Goal: Task Accomplishment & Management: Complete application form

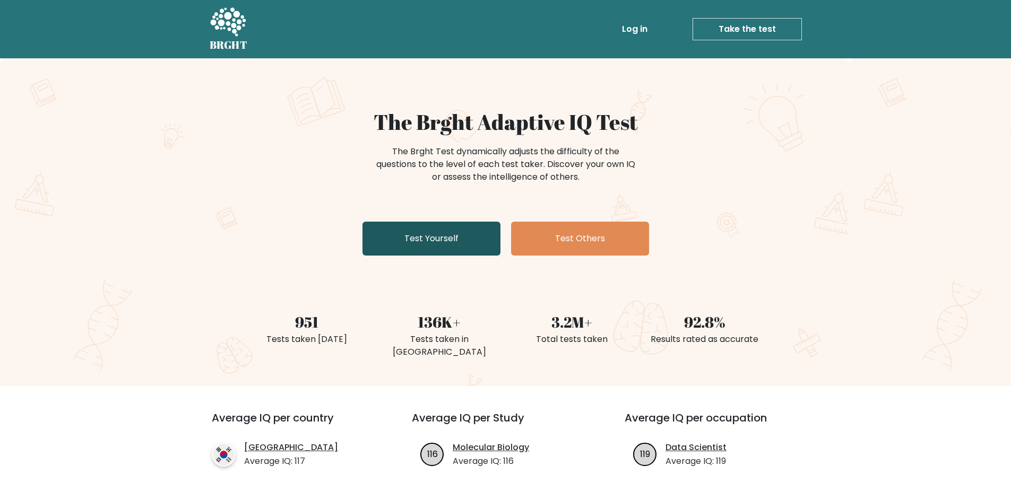
drag, startPoint x: 0, startPoint y: 0, endPoint x: 453, endPoint y: 250, distance: 517.4
click at [453, 250] on link "Test Yourself" at bounding box center [431, 239] width 138 height 34
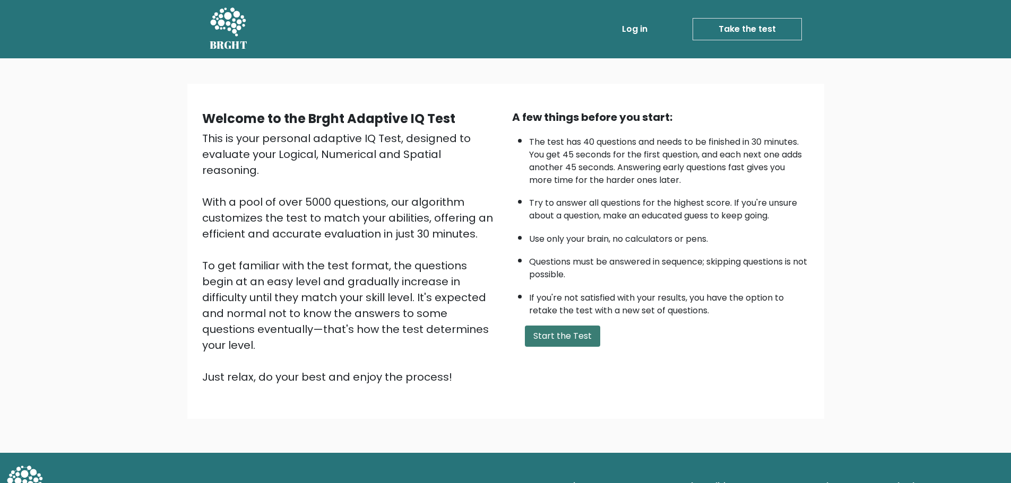
click at [581, 328] on button "Start the Test" at bounding box center [562, 336] width 75 height 21
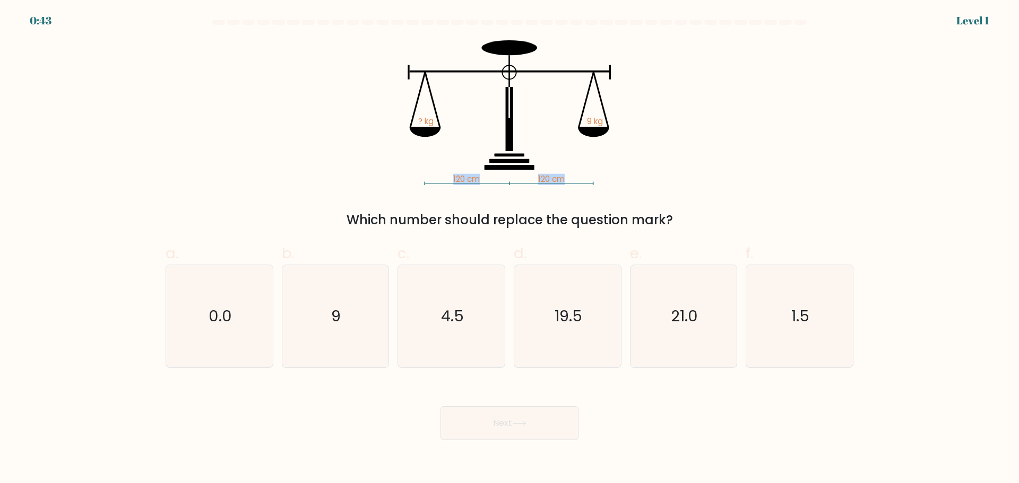
drag, startPoint x: 444, startPoint y: 180, endPoint x: 622, endPoint y: 180, distance: 177.8
click at [622, 180] on icon "120 cm 120 cm ? kg 9 kg" at bounding box center [509, 112] width 318 height 145
click at [333, 316] on text "9" at bounding box center [337, 316] width 10 height 21
click at [509, 249] on input "b. 9" at bounding box center [509, 245] width 1 height 7
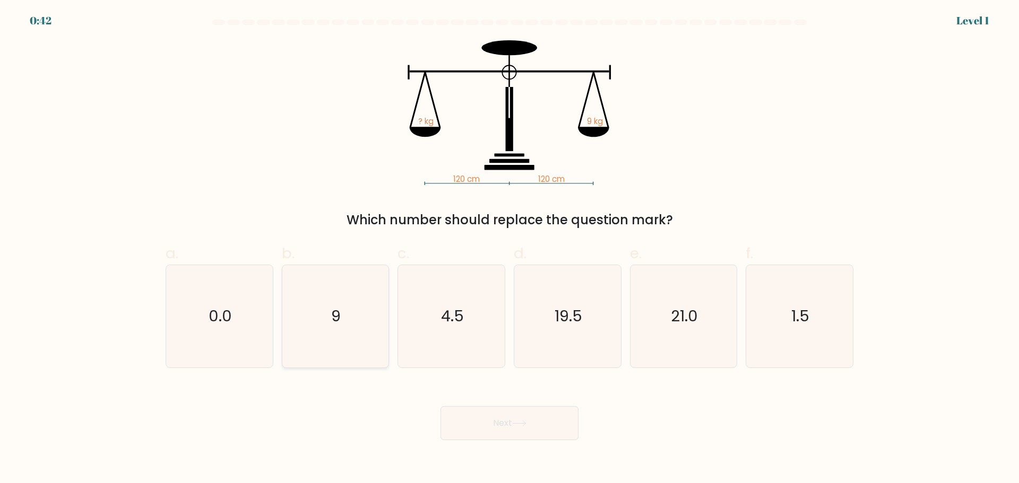
radio input "true"
click at [472, 418] on button "Next" at bounding box center [509, 424] width 138 height 34
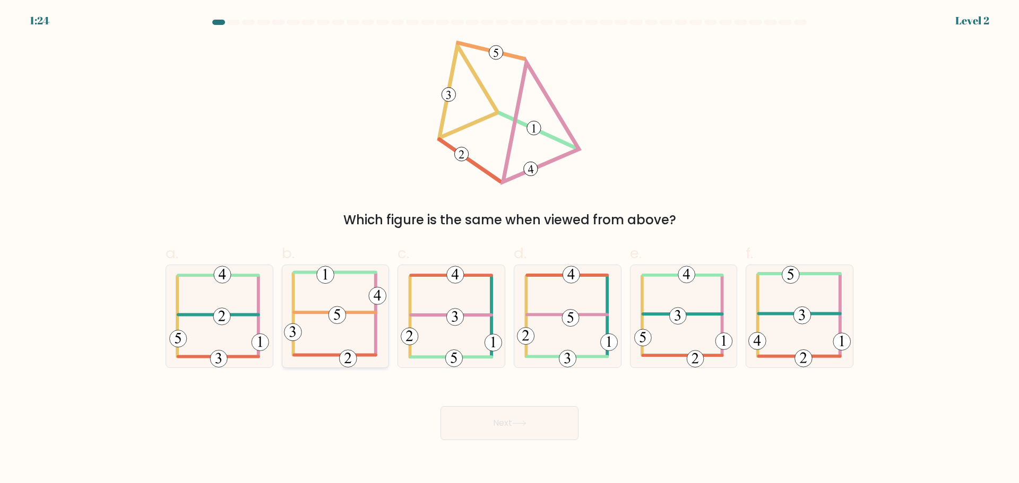
click at [310, 331] on icon at bounding box center [335, 316] width 102 height 102
click at [509, 249] on input "b." at bounding box center [509, 245] width 1 height 7
radio input "true"
click at [473, 432] on button "Next" at bounding box center [509, 424] width 138 height 34
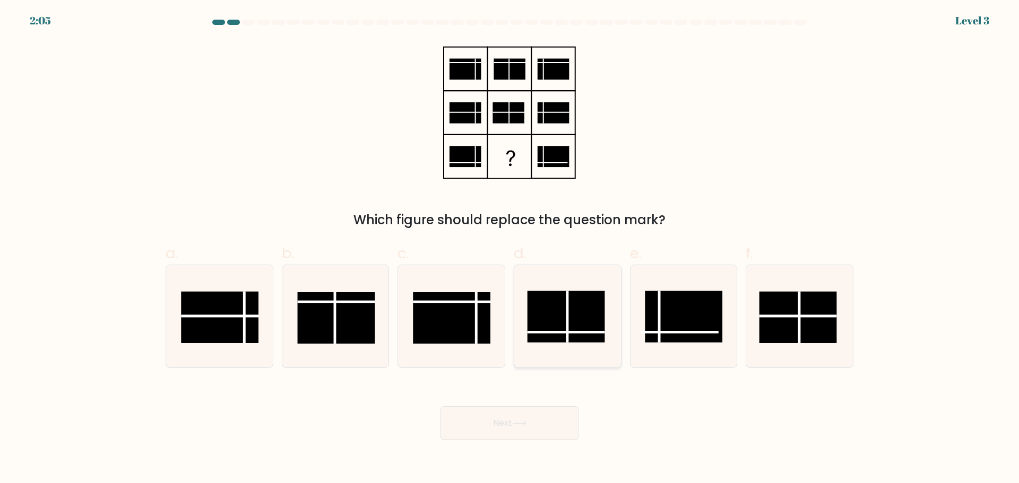
click at [571, 321] on rect at bounding box center [565, 316] width 77 height 51
click at [510, 249] on input "d." at bounding box center [509, 245] width 1 height 7
radio input "true"
click at [530, 430] on button "Next" at bounding box center [509, 424] width 138 height 34
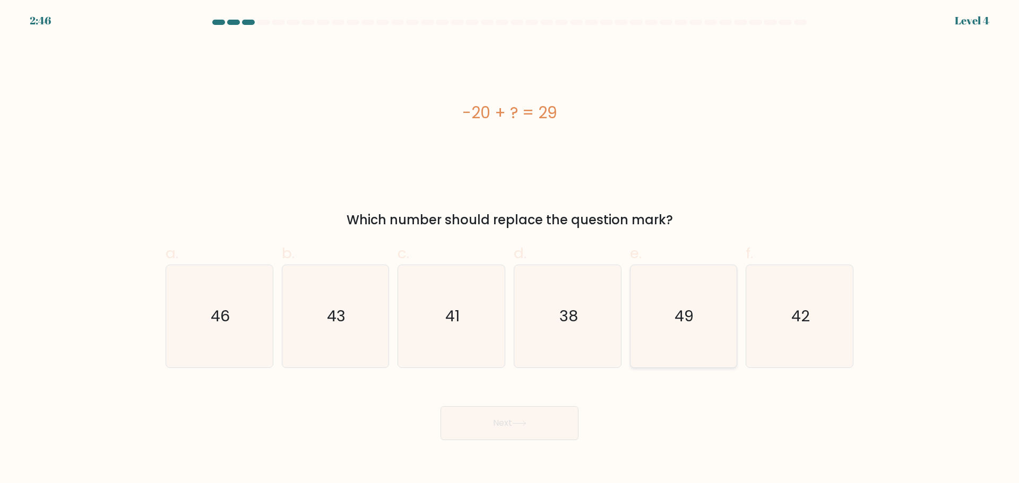
click at [672, 328] on icon "49" at bounding box center [683, 316] width 102 height 102
click at [510, 249] on input "e. 49" at bounding box center [509, 245] width 1 height 7
radio input "true"
click at [526, 425] on icon at bounding box center [519, 424] width 14 height 6
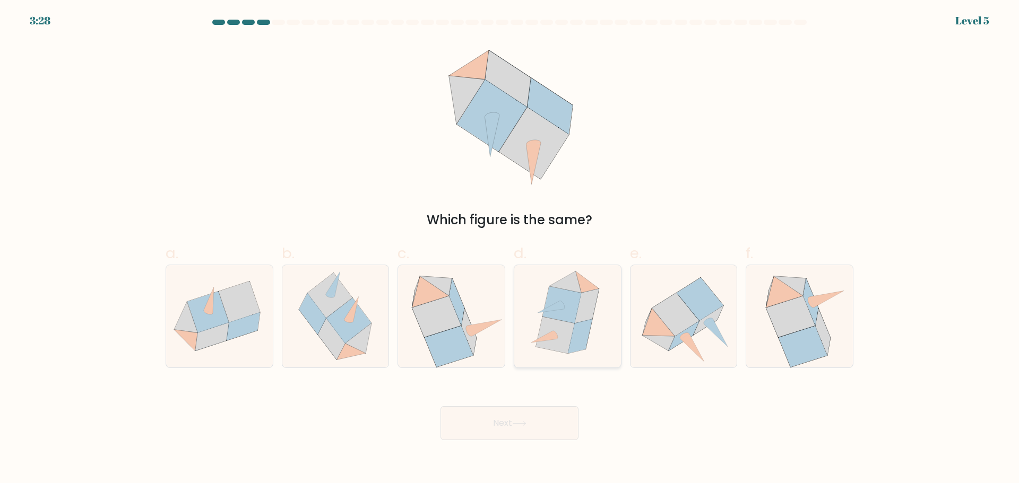
click at [579, 340] on icon at bounding box center [580, 336] width 24 height 34
click at [510, 249] on input "d." at bounding box center [509, 245] width 1 height 7
radio input "true"
click at [519, 425] on icon at bounding box center [519, 424] width 14 height 6
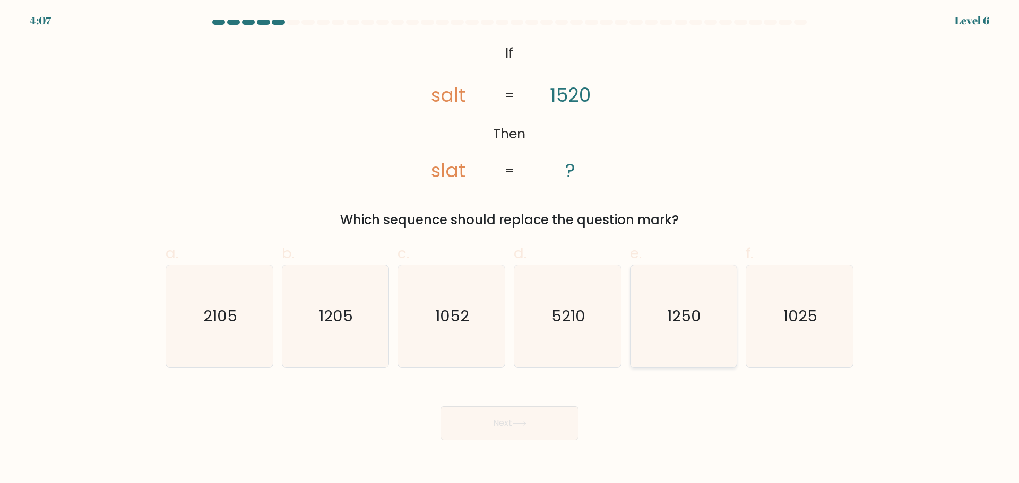
click at [686, 324] on text "1250" at bounding box center [685, 316] width 34 height 21
click at [510, 249] on input "e. 1250" at bounding box center [509, 245] width 1 height 7
radio input "true"
click at [496, 429] on button "Next" at bounding box center [509, 424] width 138 height 34
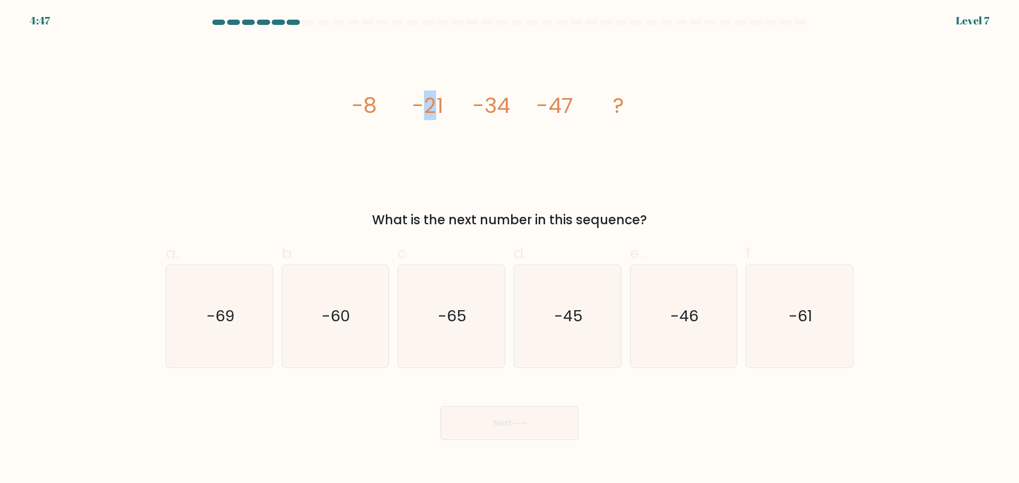
drag, startPoint x: 422, startPoint y: 103, endPoint x: 437, endPoint y: 103, distance: 14.9
click at [434, 105] on tspan "-21" at bounding box center [427, 106] width 31 height 30
click at [451, 103] on icon "image/svg+xml -8 -21 -34 -47 ?" at bounding box center [509, 112] width 318 height 145
click at [336, 325] on text "-60" at bounding box center [336, 316] width 29 height 21
click at [509, 249] on input "b. -60" at bounding box center [509, 245] width 1 height 7
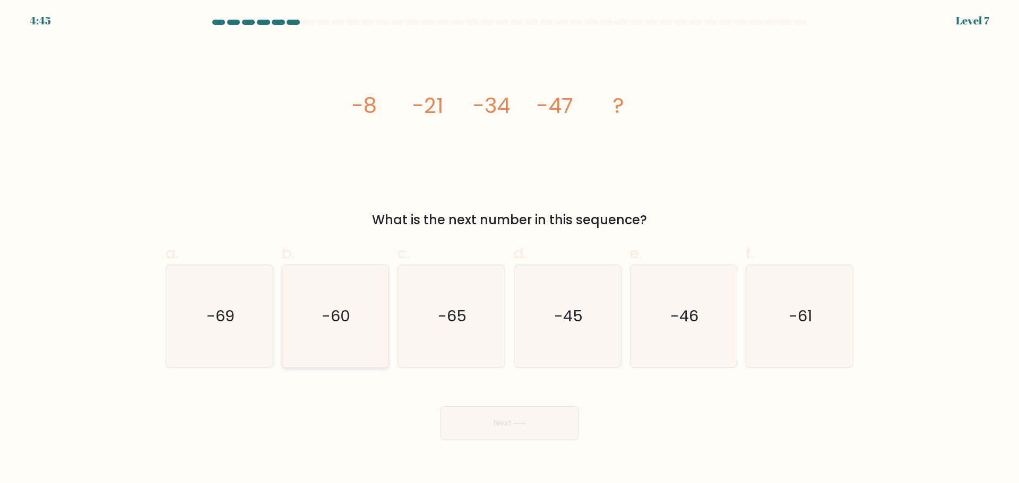
radio input "true"
click at [463, 422] on button "Next" at bounding box center [509, 424] width 138 height 34
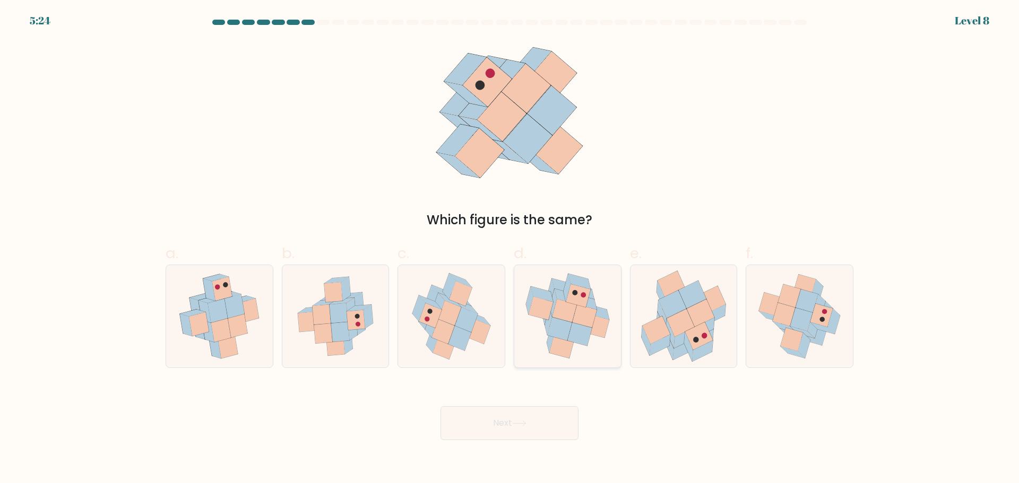
click at [590, 315] on icon at bounding box center [584, 316] width 24 height 23
click at [510, 249] on input "d." at bounding box center [509, 245] width 1 height 7
radio input "true"
click at [502, 422] on button "Next" at bounding box center [509, 424] width 138 height 34
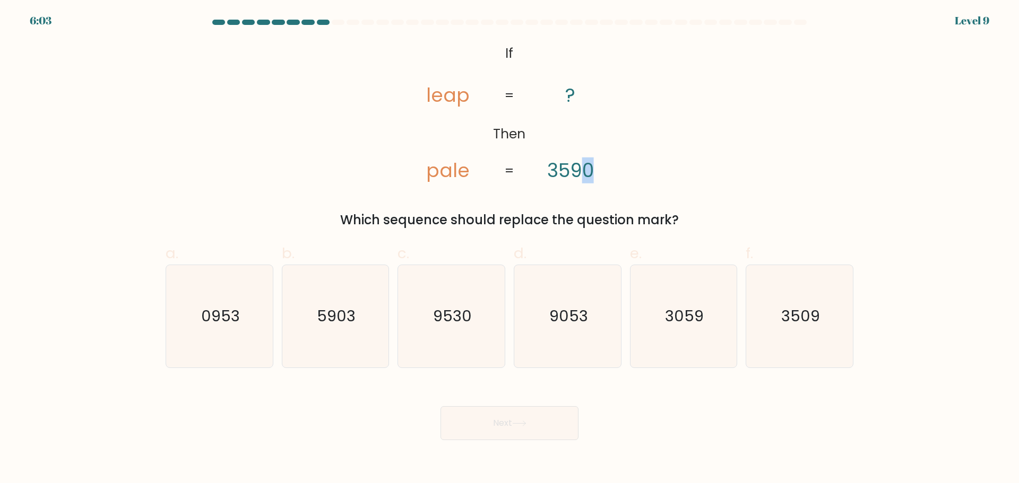
drag, startPoint x: 576, startPoint y: 170, endPoint x: 591, endPoint y: 171, distance: 14.9
click at [591, 171] on tspan "3590" at bounding box center [570, 171] width 47 height 26
click at [591, 321] on icon "9053" at bounding box center [567, 316] width 102 height 102
click at [510, 249] on input "d. 9053" at bounding box center [509, 245] width 1 height 7
radio input "true"
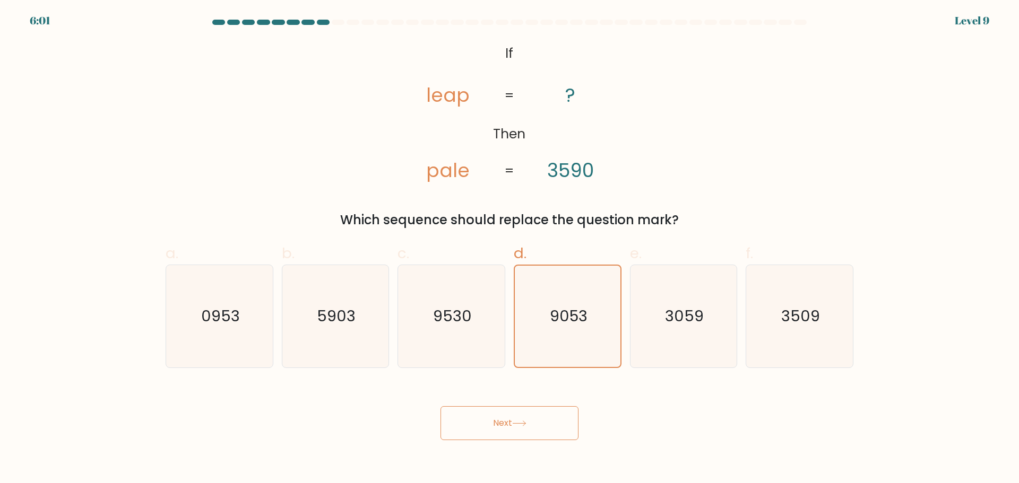
click at [524, 424] on icon at bounding box center [519, 423] width 13 height 5
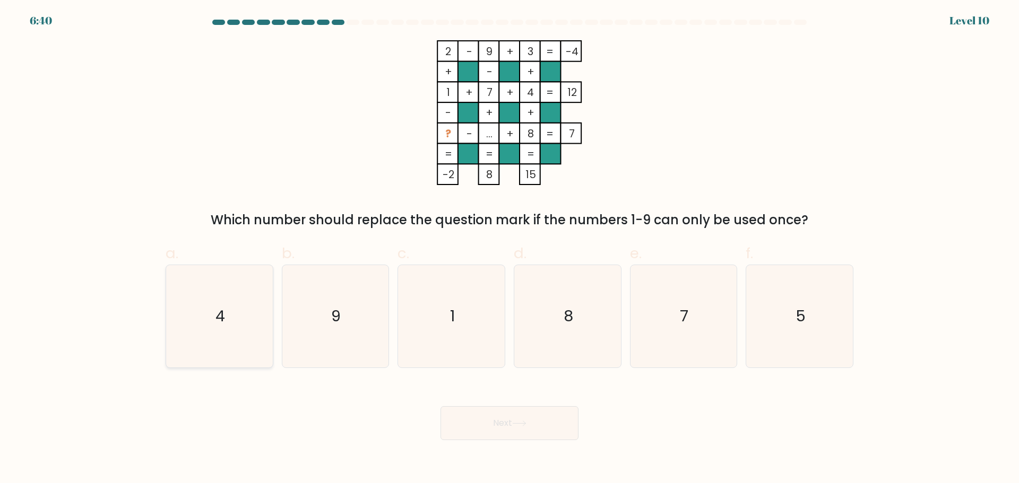
click at [235, 321] on icon "4" at bounding box center [219, 316] width 102 height 102
click at [509, 249] on input "a. 4" at bounding box center [509, 245] width 1 height 7
radio input "true"
click at [793, 335] on icon "5" at bounding box center [799, 316] width 102 height 102
click at [510, 249] on input "f. 5" at bounding box center [509, 245] width 1 height 7
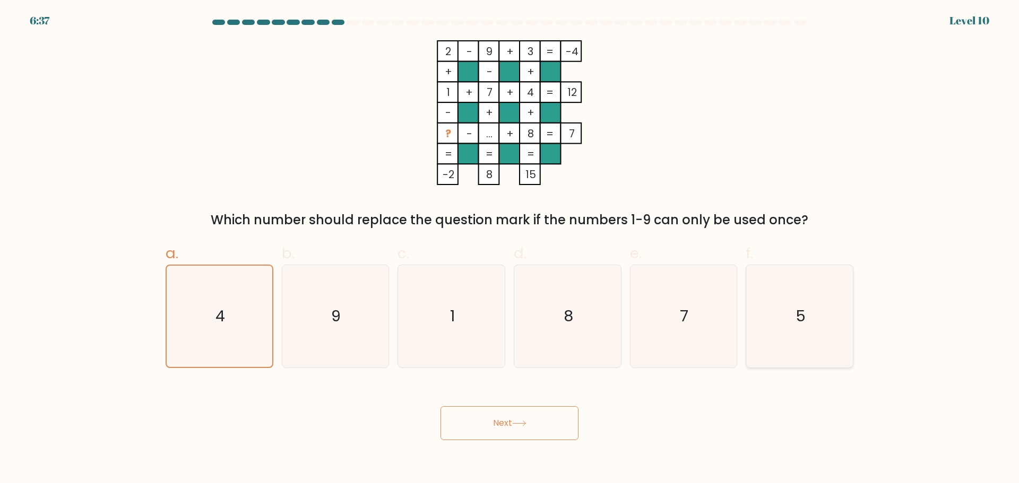
radio input "true"
click at [516, 425] on icon at bounding box center [519, 424] width 14 height 6
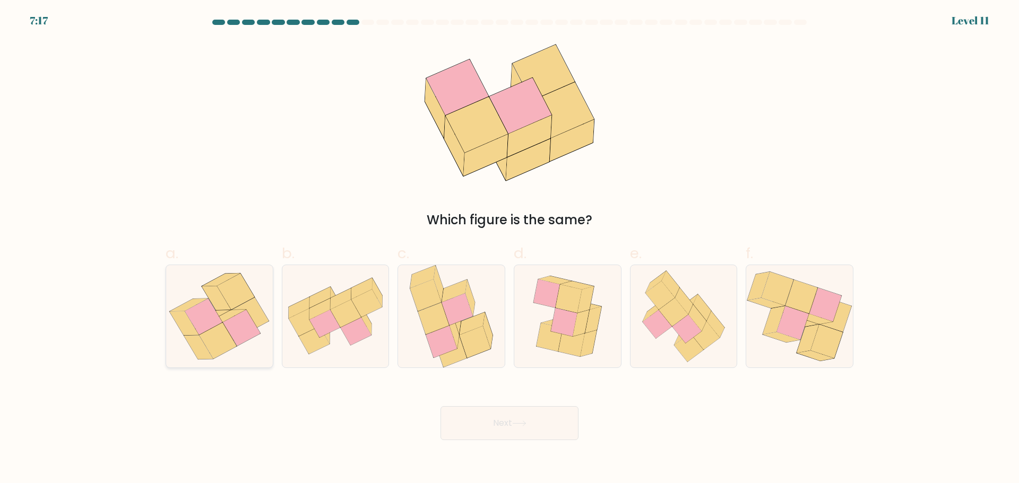
click at [213, 326] on icon at bounding box center [203, 317] width 37 height 36
click at [509, 249] on input "a." at bounding box center [509, 245] width 1 height 7
radio input "true"
click at [493, 420] on button "Next" at bounding box center [509, 424] width 138 height 34
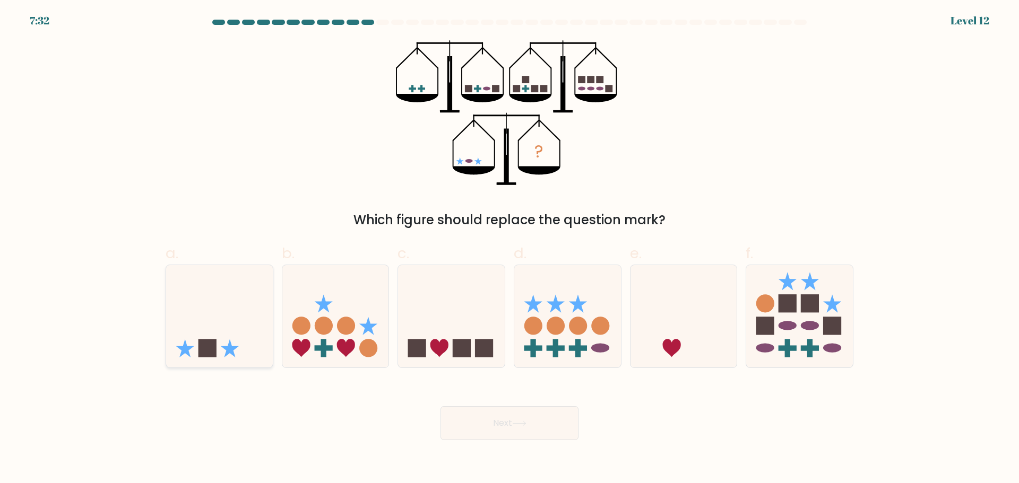
click at [229, 285] on icon at bounding box center [219, 316] width 107 height 88
click at [509, 249] on input "a." at bounding box center [509, 245] width 1 height 7
radio input "true"
click at [482, 430] on button "Next" at bounding box center [509, 424] width 138 height 34
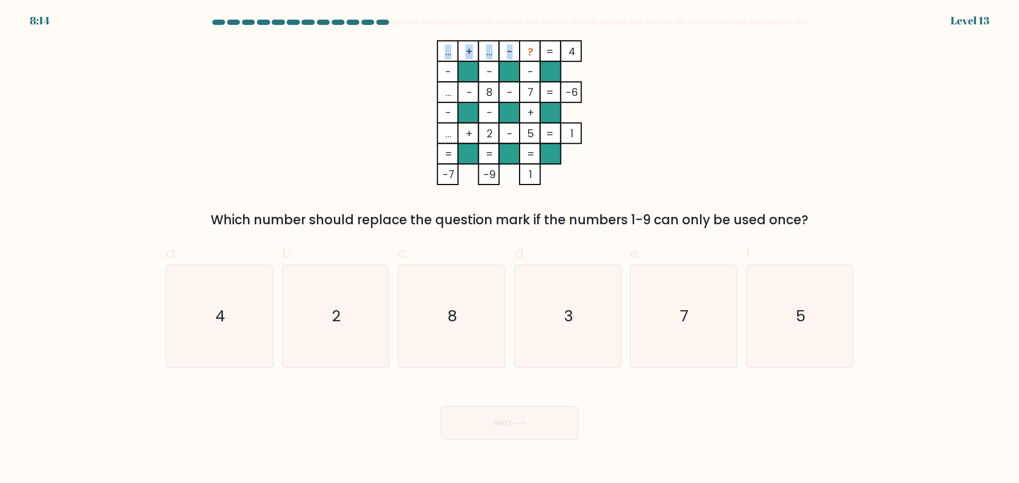
drag, startPoint x: 528, startPoint y: 51, endPoint x: 537, endPoint y: 59, distance: 12.4
click at [537, 59] on icon "... + ... - ? 4 - - - ... - 8 - 7 -6 - - + ... + 2 - 5 = 1 = = = = -7 -9 1 =" at bounding box center [509, 112] width 318 height 145
click at [537, 59] on rect at bounding box center [530, 51] width 21 height 21
drag, startPoint x: 563, startPoint y: 318, endPoint x: 564, endPoint y: 340, distance: 21.8
click at [563, 319] on icon "3" at bounding box center [567, 316] width 102 height 102
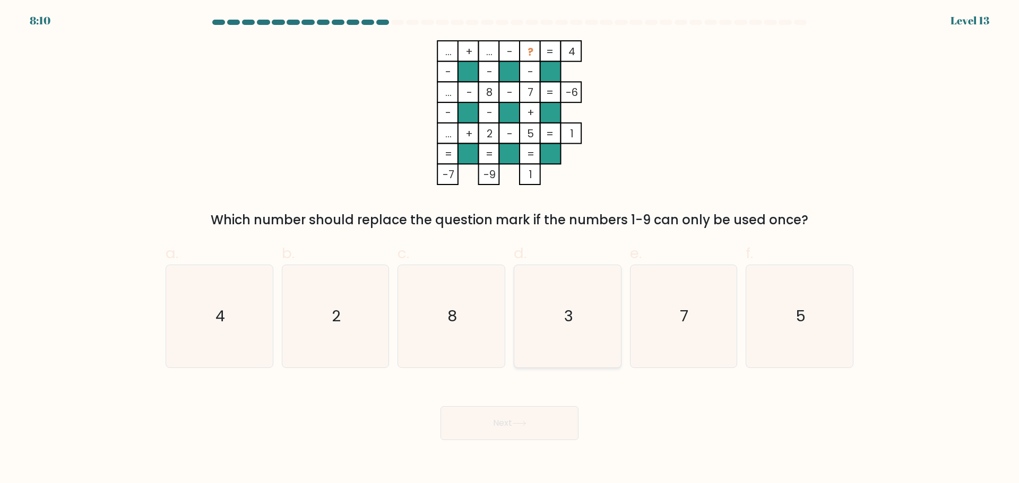
click at [510, 249] on input "d. 3" at bounding box center [509, 245] width 1 height 7
radio input "true"
click at [540, 431] on button "Next" at bounding box center [509, 424] width 138 height 34
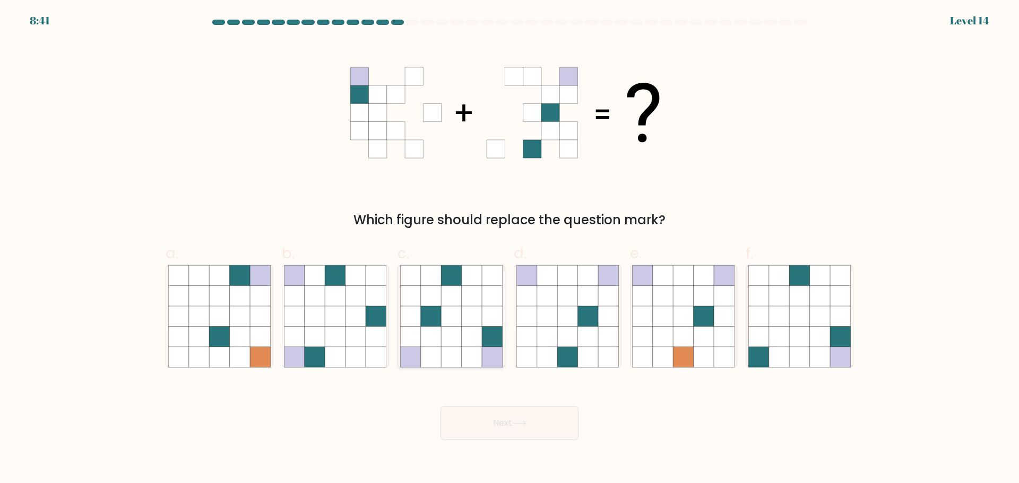
click at [453, 324] on icon at bounding box center [451, 316] width 20 height 20
click at [509, 249] on input "c." at bounding box center [509, 245] width 1 height 7
radio input "true"
click at [509, 429] on button "Next" at bounding box center [509, 424] width 138 height 34
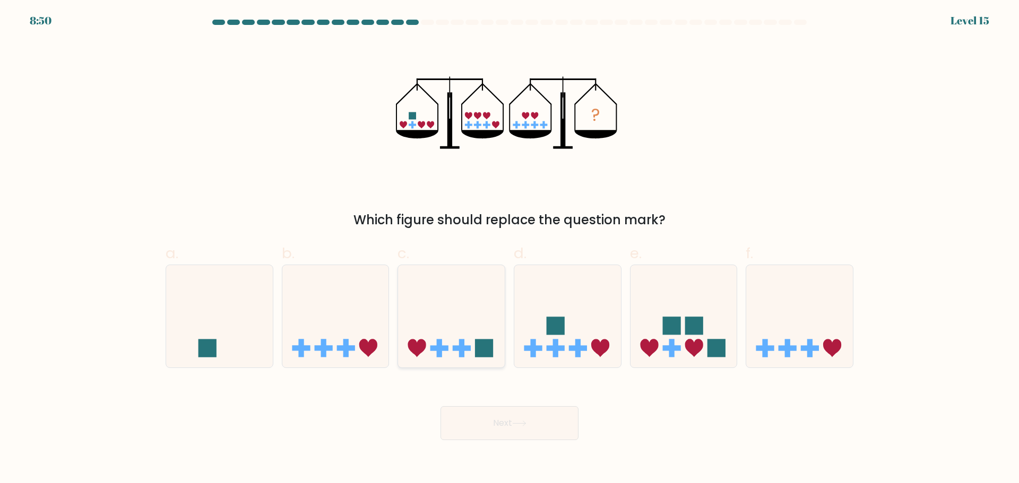
click at [446, 341] on icon at bounding box center [451, 316] width 107 height 88
click at [509, 249] on input "c." at bounding box center [509, 245] width 1 height 7
radio input "true"
click at [476, 418] on button "Next" at bounding box center [509, 424] width 138 height 34
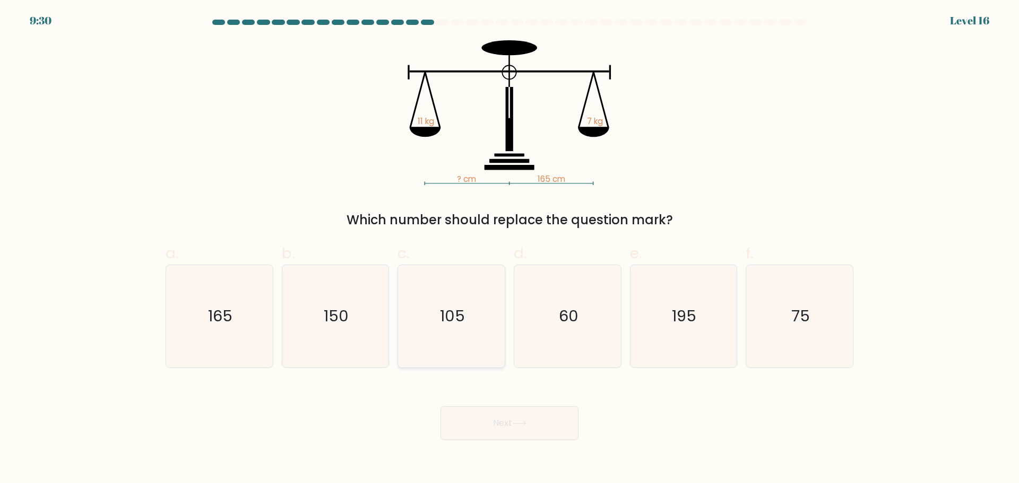
click at [477, 326] on icon "105" at bounding box center [451, 316] width 102 height 102
click at [509, 249] on input "c. 105" at bounding box center [509, 245] width 1 height 7
radio input "true"
click at [491, 427] on button "Next" at bounding box center [509, 424] width 138 height 34
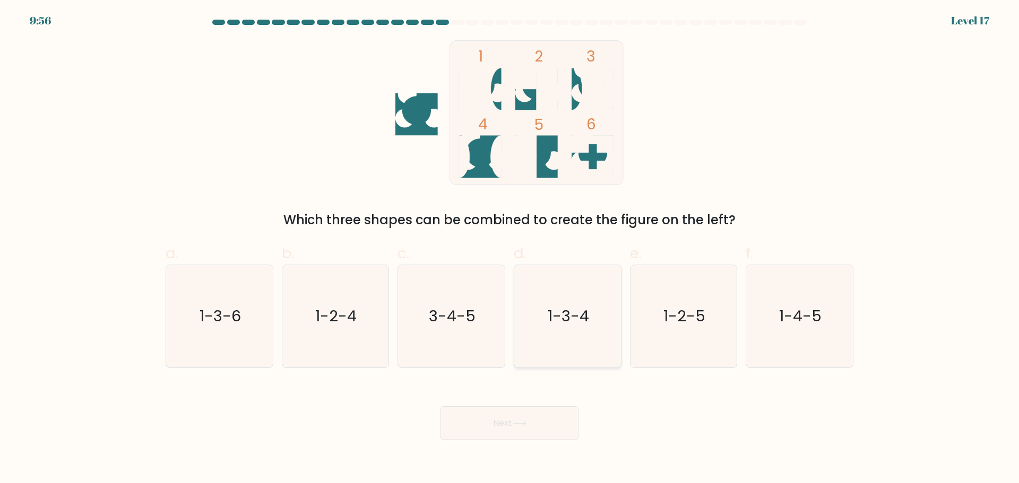
click at [579, 334] on icon "1-3-4" at bounding box center [567, 316] width 102 height 102
click at [510, 249] on input "d. 1-3-4" at bounding box center [509, 245] width 1 height 7
radio input "true"
click at [534, 418] on button "Next" at bounding box center [509, 424] width 138 height 34
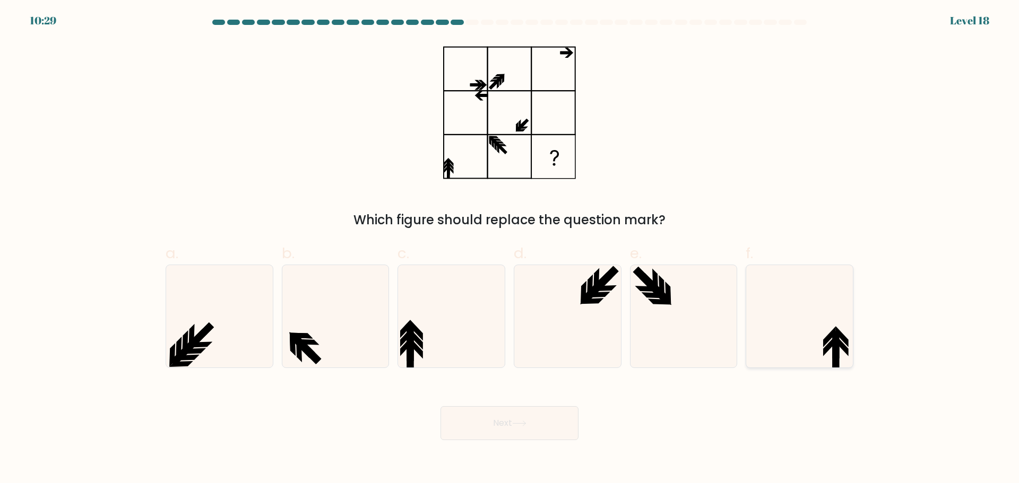
click at [813, 356] on icon at bounding box center [799, 316] width 102 height 102
click at [510, 249] on input "f." at bounding box center [509, 245] width 1 height 7
radio input "true"
click at [509, 429] on button "Next" at bounding box center [509, 424] width 138 height 34
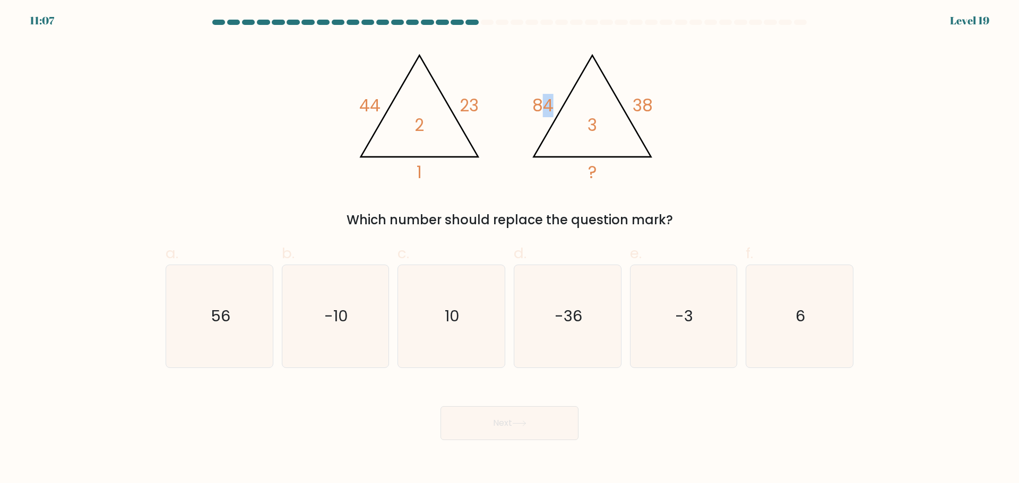
drag, startPoint x: 541, startPoint y: 105, endPoint x: 554, endPoint y: 101, distance: 13.3
click at [554, 101] on tspan "84" at bounding box center [542, 105] width 21 height 23
drag, startPoint x: 626, startPoint y: 98, endPoint x: 657, endPoint y: 100, distance: 31.4
click at [657, 100] on icon "@import url('[URL][DOMAIN_NAME]); 44 23 1 2 @import url('[URL][DOMAIN_NAME]); 8…" at bounding box center [509, 112] width 318 height 145
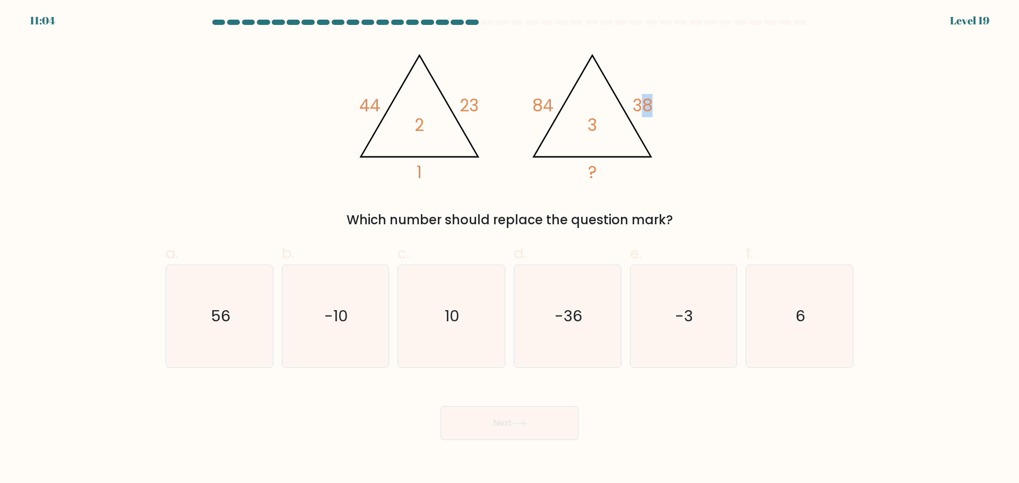
drag, startPoint x: 639, startPoint y: 105, endPoint x: 661, endPoint y: 105, distance: 22.3
click at [661, 105] on icon "@import url('[URL][DOMAIN_NAME]); 44 23 1 2 @import url('[URL][DOMAIN_NAME]); 8…" at bounding box center [509, 112] width 318 height 145
click at [656, 106] on icon "@import url('[URL][DOMAIN_NAME]); 44 23 1 2 @import url('[URL][DOMAIN_NAME]); 8…" at bounding box center [509, 112] width 318 height 145
drag, startPoint x: 656, startPoint y: 105, endPoint x: 634, endPoint y: 102, distance: 22.9
click at [634, 102] on icon "@import url('[URL][DOMAIN_NAME]); 44 23 1 2 @import url('[URL][DOMAIN_NAME]); 8…" at bounding box center [509, 112] width 318 height 145
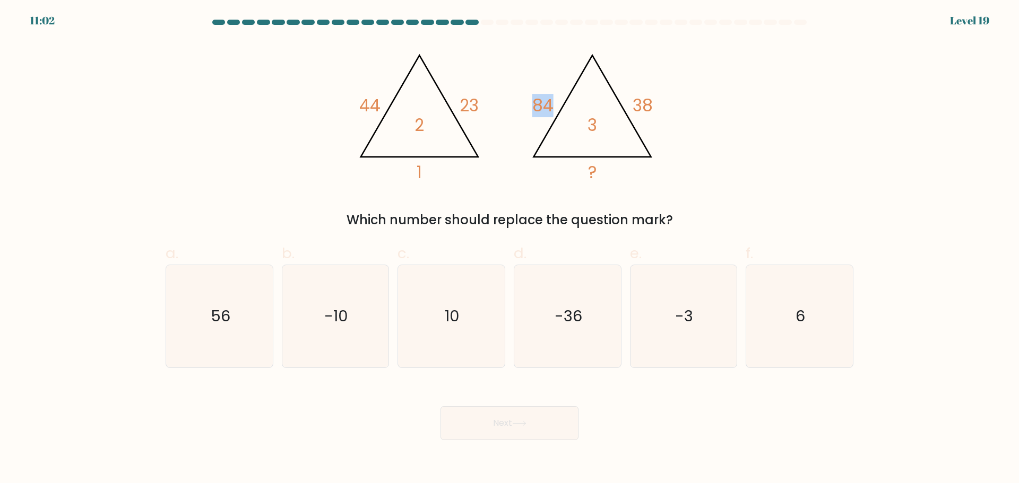
drag, startPoint x: 535, startPoint y: 102, endPoint x: 554, endPoint y: 102, distance: 19.1
click at [554, 102] on icon "@import url('[URL][DOMAIN_NAME]); 44 23 1 2 @import url('[URL][DOMAIN_NAME]); 8…" at bounding box center [509, 112] width 318 height 145
drag, startPoint x: 635, startPoint y: 98, endPoint x: 656, endPoint y: 101, distance: 21.5
click at [656, 101] on icon "@import url('[URL][DOMAIN_NAME]); 44 23 1 2 @import url('[URL][DOMAIN_NAME]); 8…" at bounding box center [509, 112] width 318 height 145
click at [438, 331] on icon "10" at bounding box center [451, 316] width 102 height 102
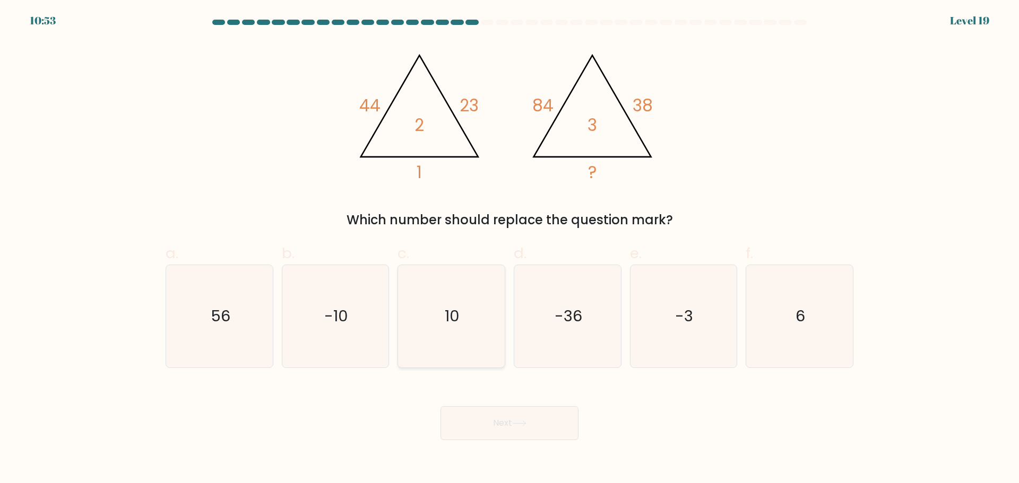
click at [509, 249] on input "c. 10" at bounding box center [509, 245] width 1 height 7
radio input "true"
click at [518, 421] on icon at bounding box center [519, 424] width 14 height 6
